Goal: Communication & Community: Answer question/provide support

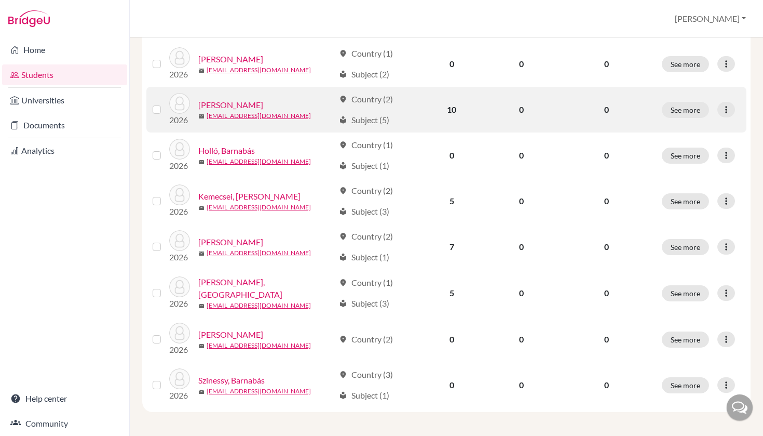
click at [219, 102] on link "[PERSON_NAME]" at bounding box center [230, 105] width 65 height 12
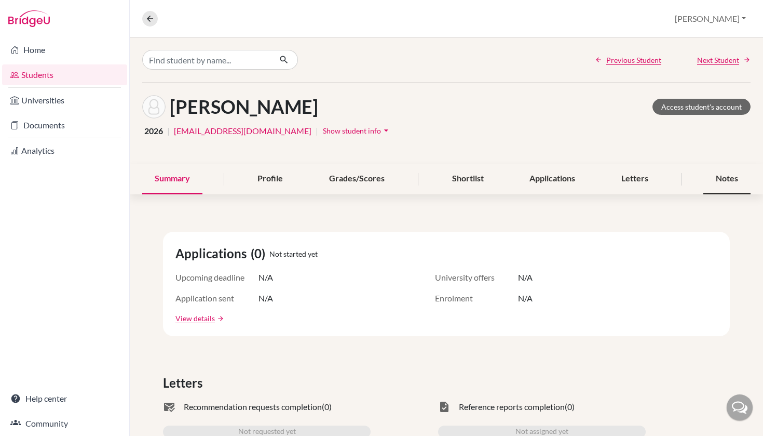
click at [725, 179] on div "Notes" at bounding box center [727, 179] width 47 height 31
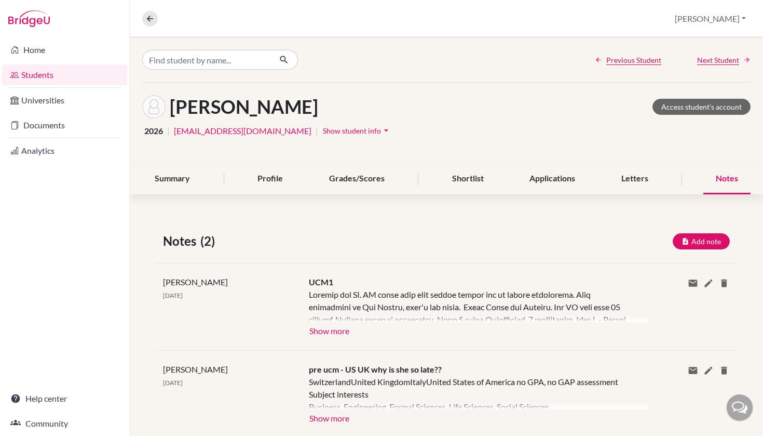
click at [309, 332] on button "Show more" at bounding box center [329, 330] width 41 height 16
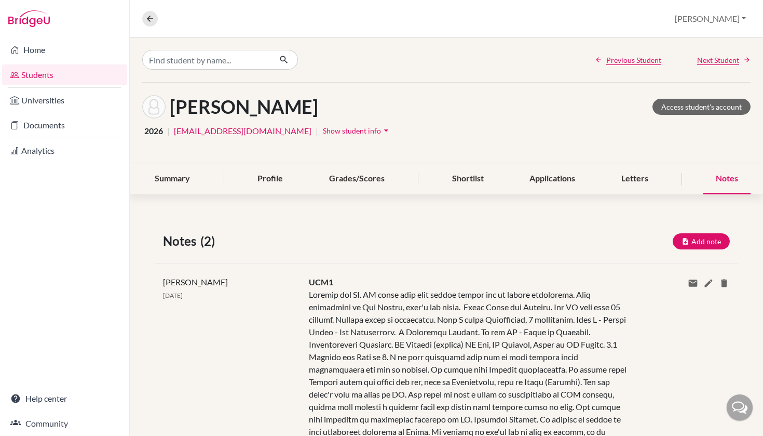
click at [59, 76] on link "Students" at bounding box center [64, 74] width 125 height 21
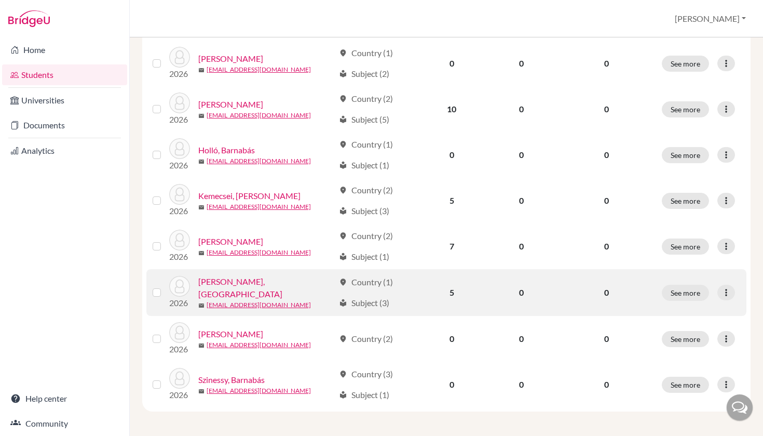
scroll to position [164, 0]
click at [220, 287] on link "[PERSON_NAME], [GEOGRAPHIC_DATA]" at bounding box center [266, 288] width 136 height 25
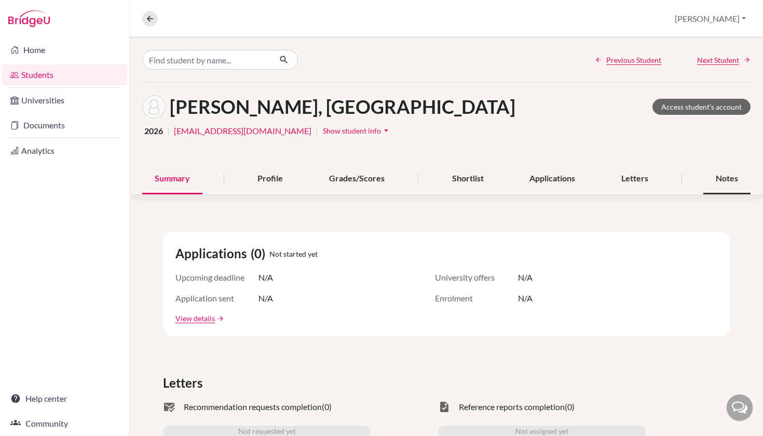
click at [725, 180] on div "Notes" at bounding box center [727, 179] width 47 height 31
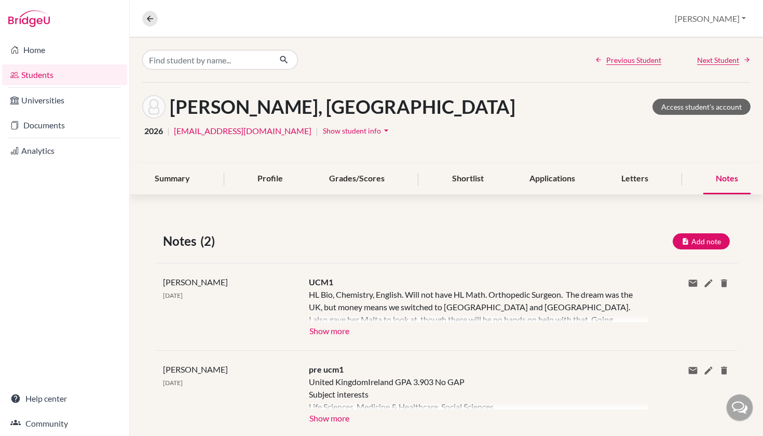
click at [329, 330] on button "Show more" at bounding box center [329, 330] width 41 height 16
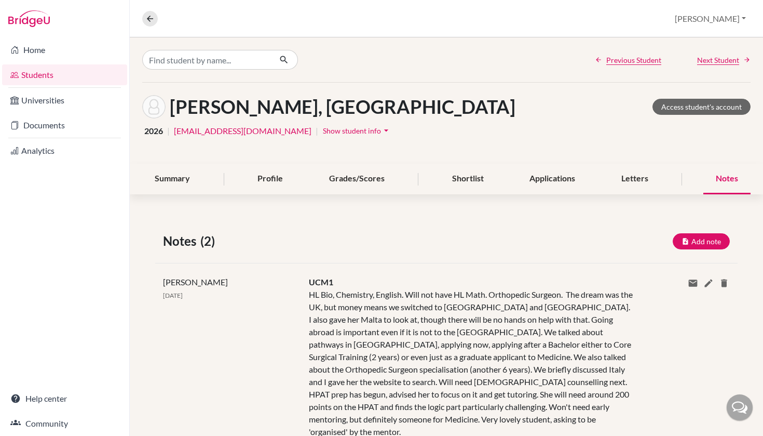
click at [70, 75] on link "Students" at bounding box center [64, 74] width 125 height 21
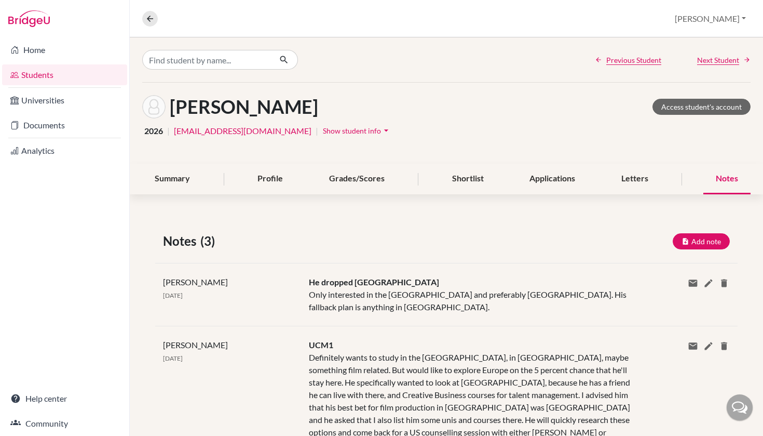
scroll to position [131, 0]
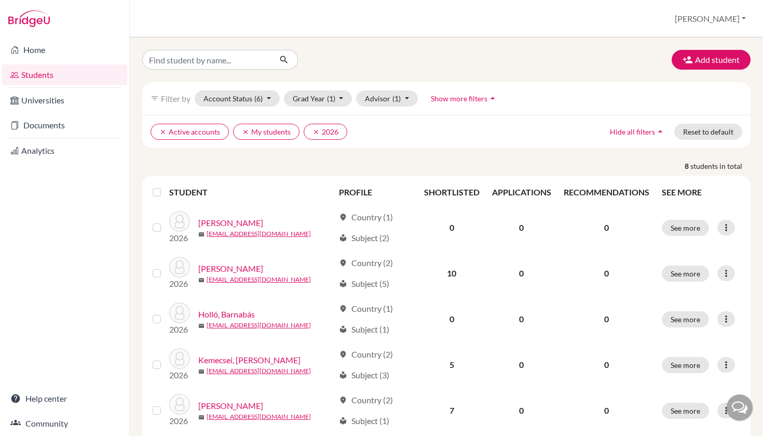
click at [98, 79] on link "Students" at bounding box center [64, 74] width 125 height 21
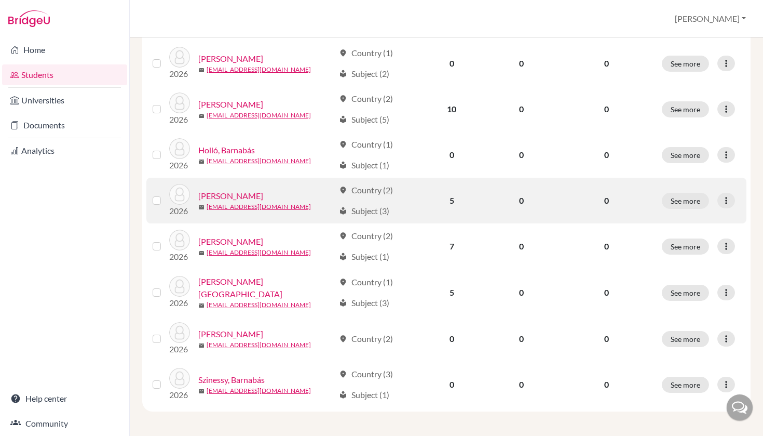
scroll to position [164, 0]
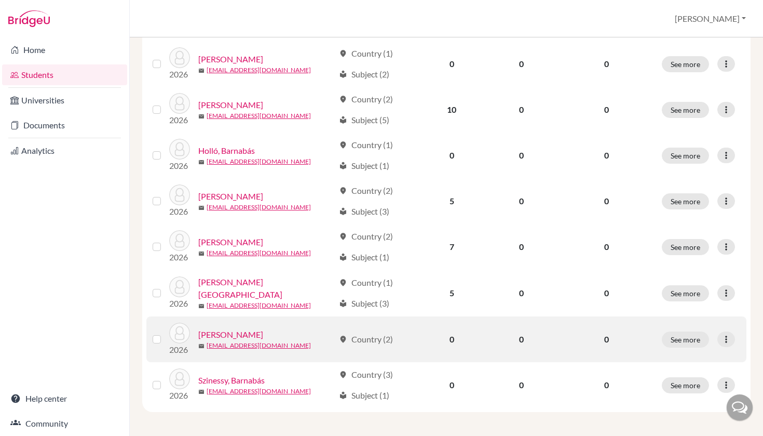
click at [239, 332] on link "[PERSON_NAME]" at bounding box center [230, 334] width 65 height 12
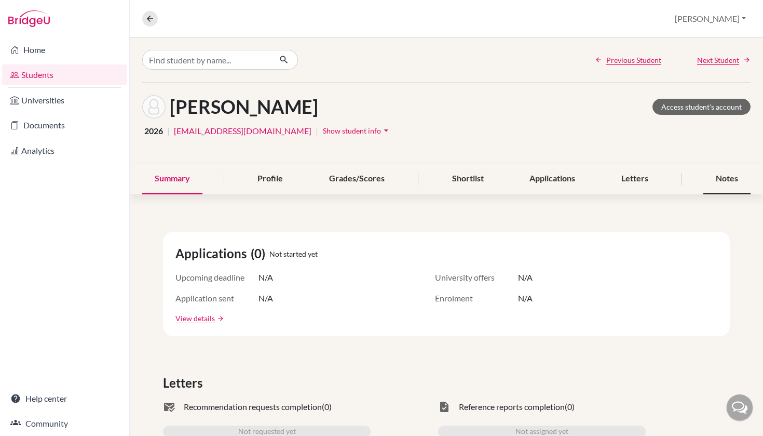
click at [730, 180] on div "Notes" at bounding box center [727, 179] width 47 height 31
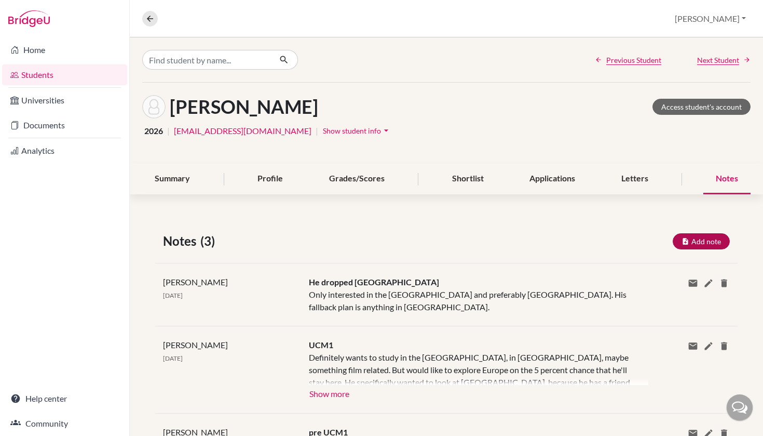
click at [698, 240] on button "Add note" at bounding box center [701, 241] width 57 height 16
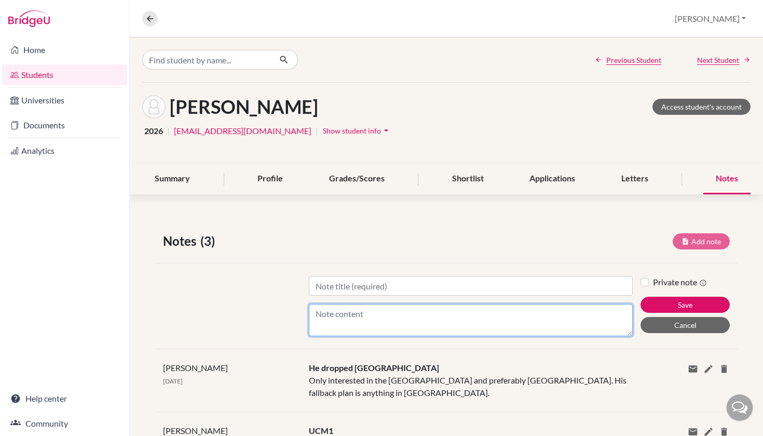
click at [369, 325] on textarea "Content" at bounding box center [471, 320] width 325 height 32
paste textarea "Since his last counseling session, Peter is not sure that he wants to major in …"
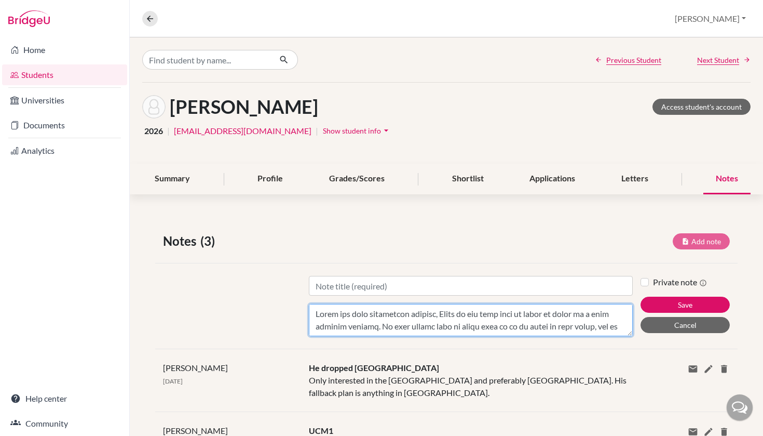
scroll to position [424, 0]
type textarea "Since his last counseling session, Peter is not sure that he wants to major in …"
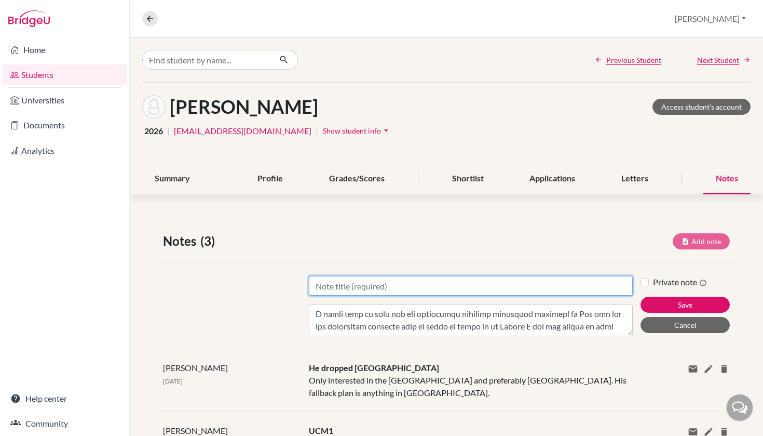
click at [362, 285] on input "Title" at bounding box center [471, 286] width 325 height 20
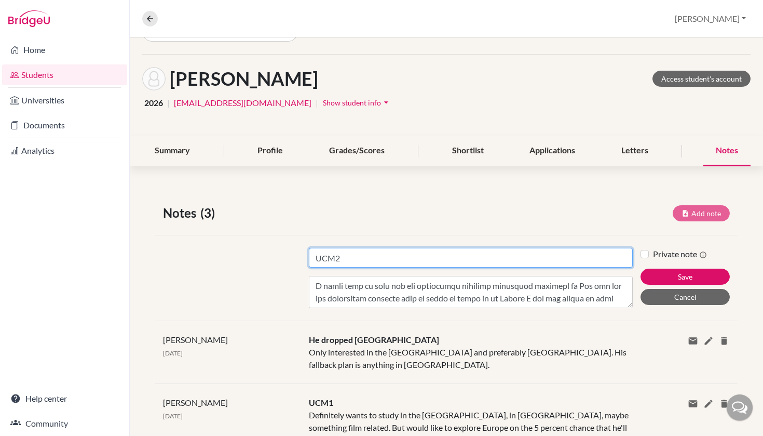
scroll to position [63, 0]
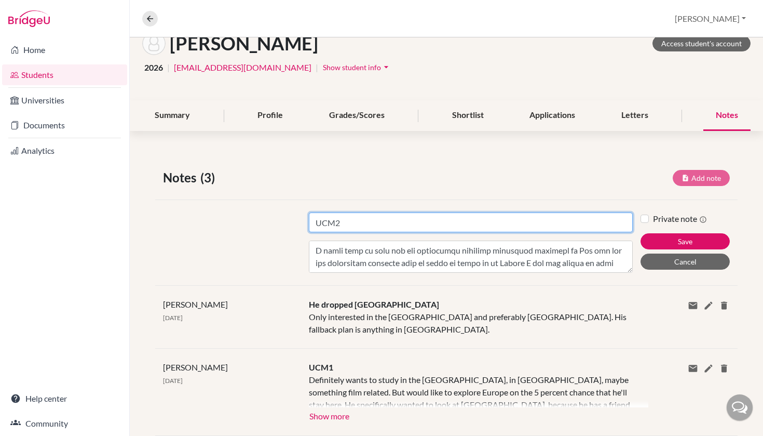
type input "UCM2"
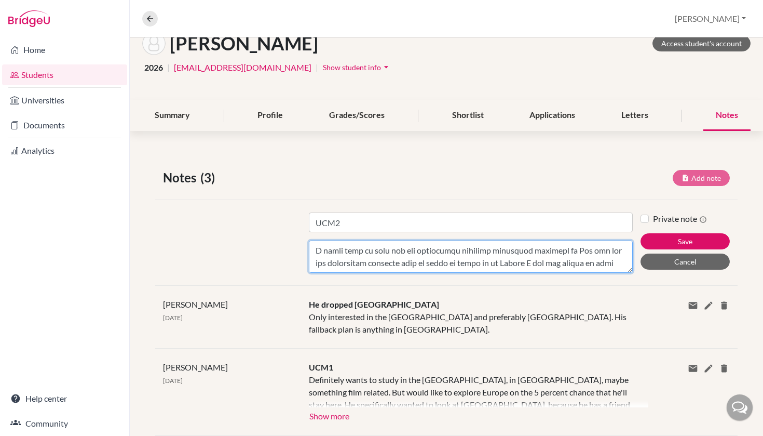
click at [428, 242] on textarea "Content" at bounding box center [471, 256] width 325 height 32
click at [431, 251] on textarea "Content" at bounding box center [471, 256] width 325 height 32
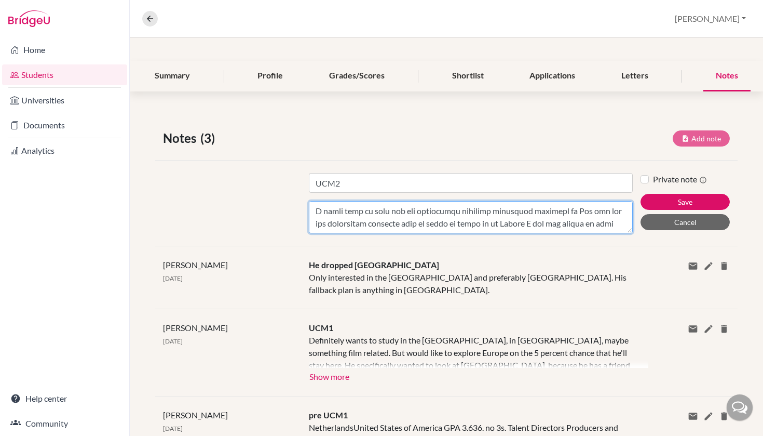
scroll to position [103, 0]
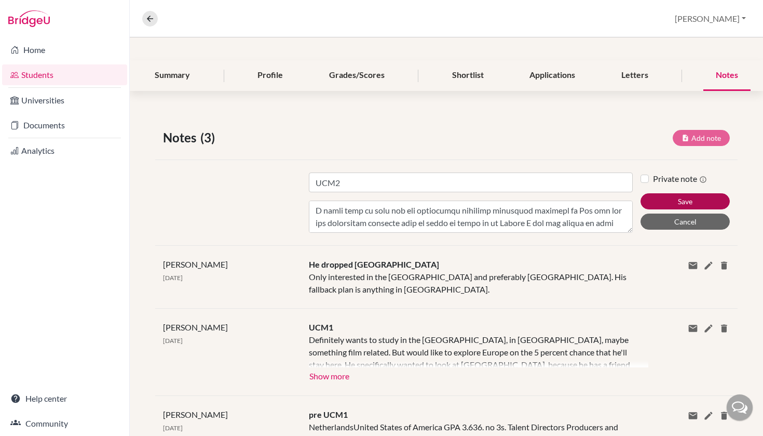
click at [684, 202] on button "Save" at bounding box center [685, 201] width 89 height 16
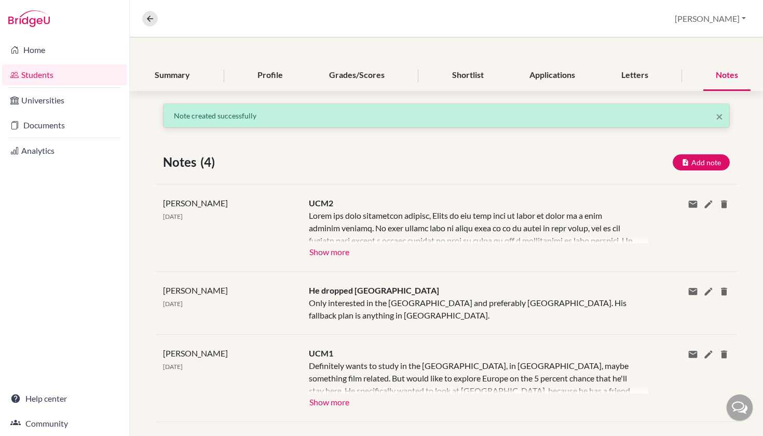
click at [314, 253] on button "Show more" at bounding box center [329, 251] width 41 height 16
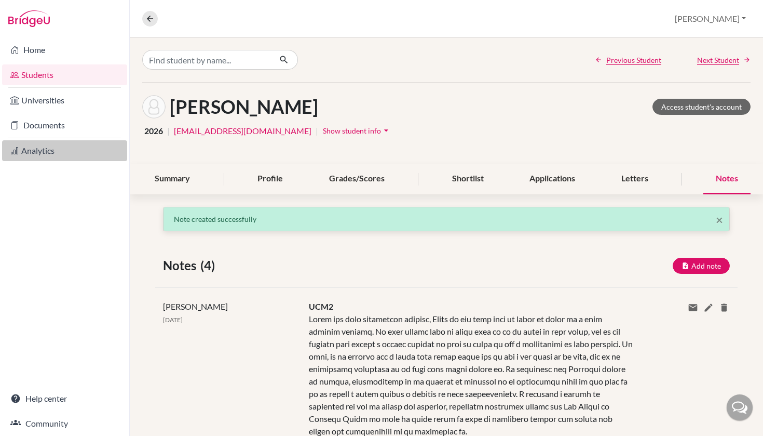
scroll to position [0, 0]
click at [68, 69] on link "Students" at bounding box center [64, 74] width 125 height 21
